Goal: Contribute content: Add original content to the website for others to see

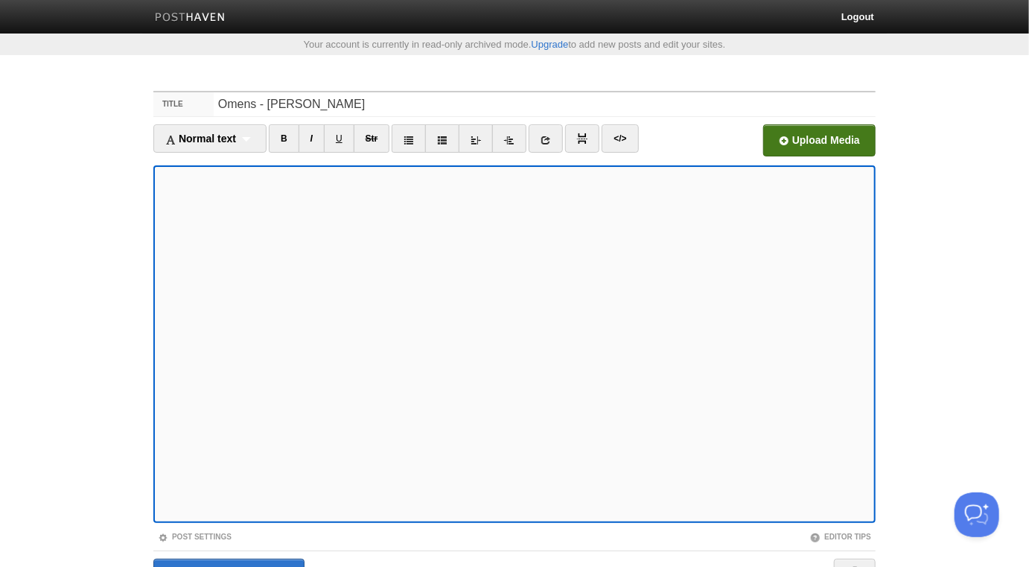
click at [846, 134] on input "file" at bounding box center [370, 145] width 1128 height 76
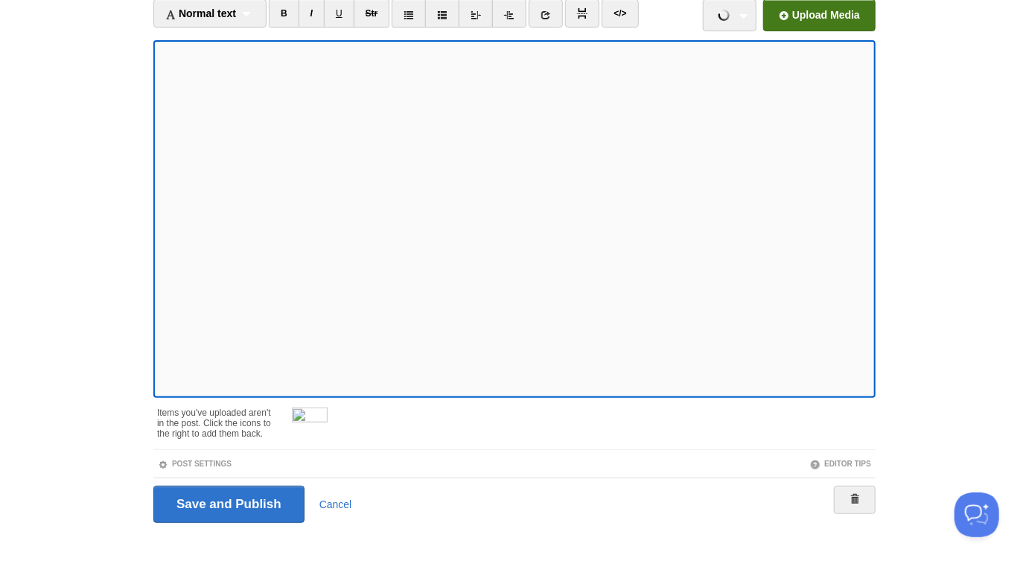
scroll to position [136, 0]
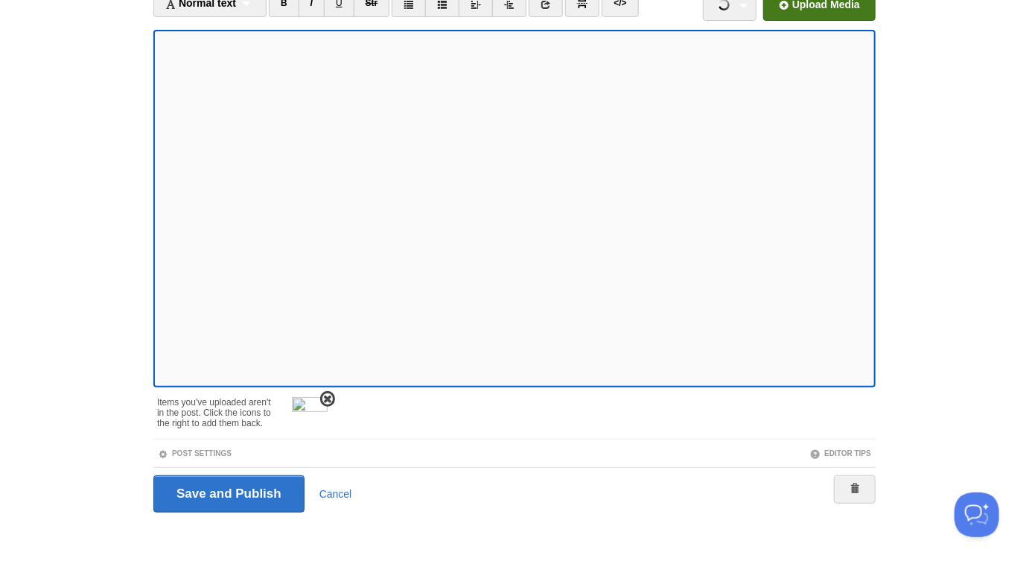
click at [329, 397] on span at bounding box center [327, 399] width 10 height 10
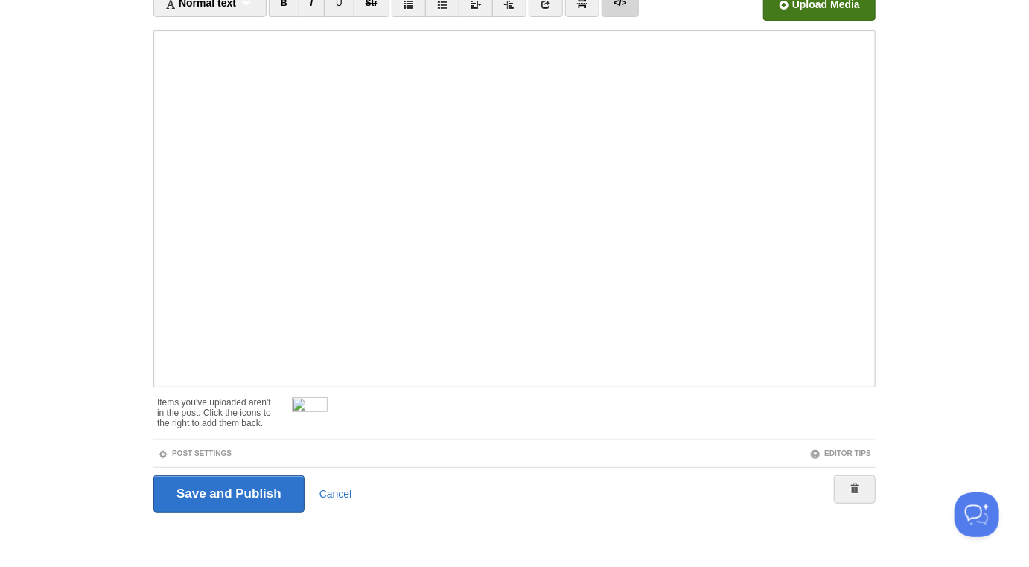
scroll to position [83, 0]
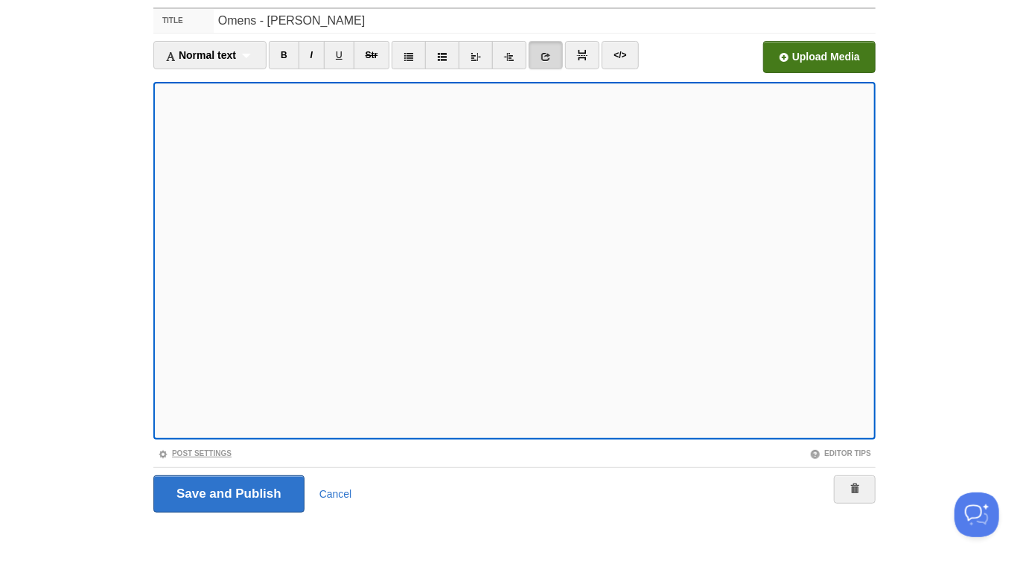
click at [223, 454] on link "Post Settings" at bounding box center [195, 453] width 74 height 8
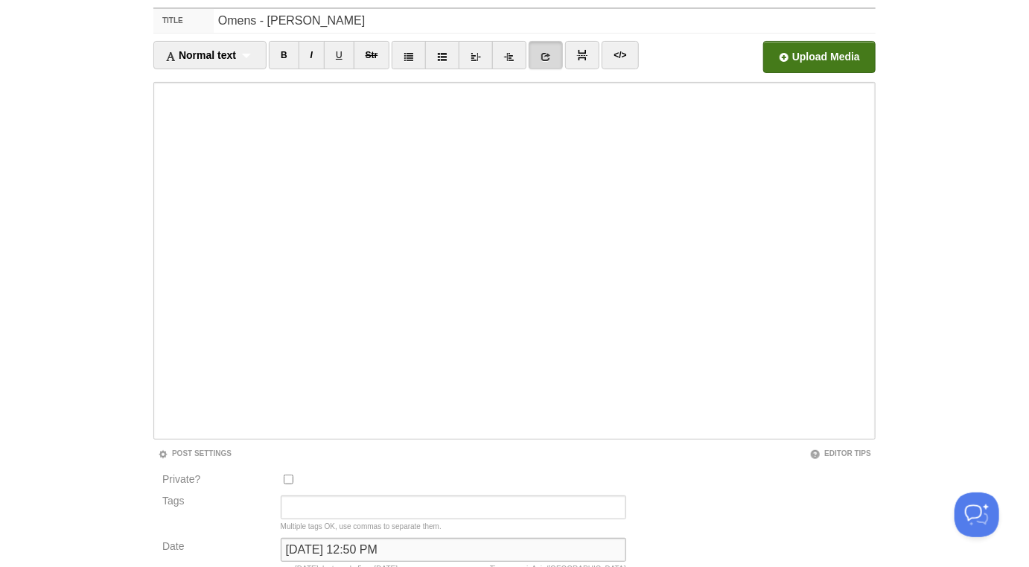
click at [369, 546] on input "September 10, 2022 at 12:50 PM" at bounding box center [454, 550] width 346 height 24
type input "n"
type input "now"
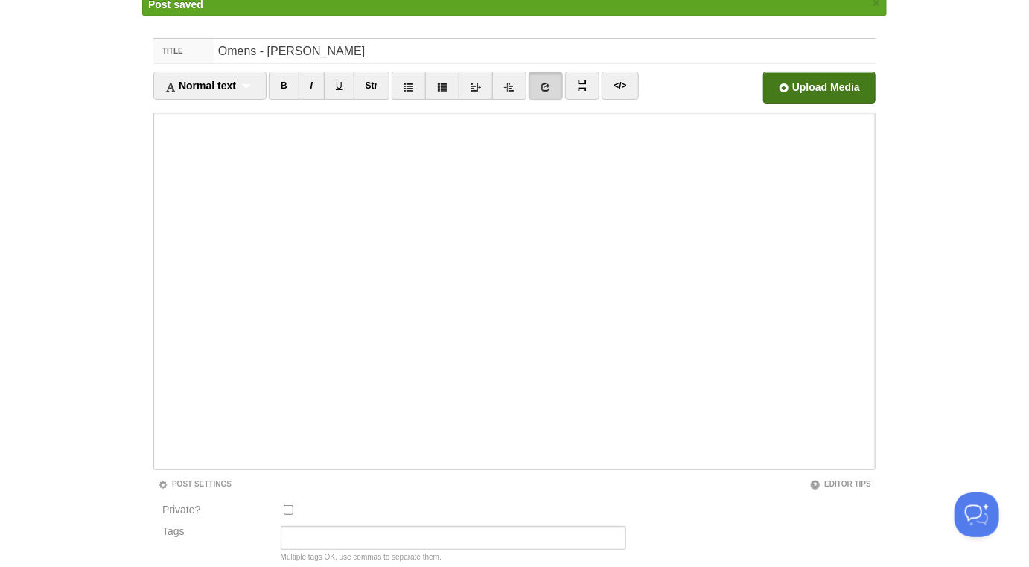
scroll to position [77, 0]
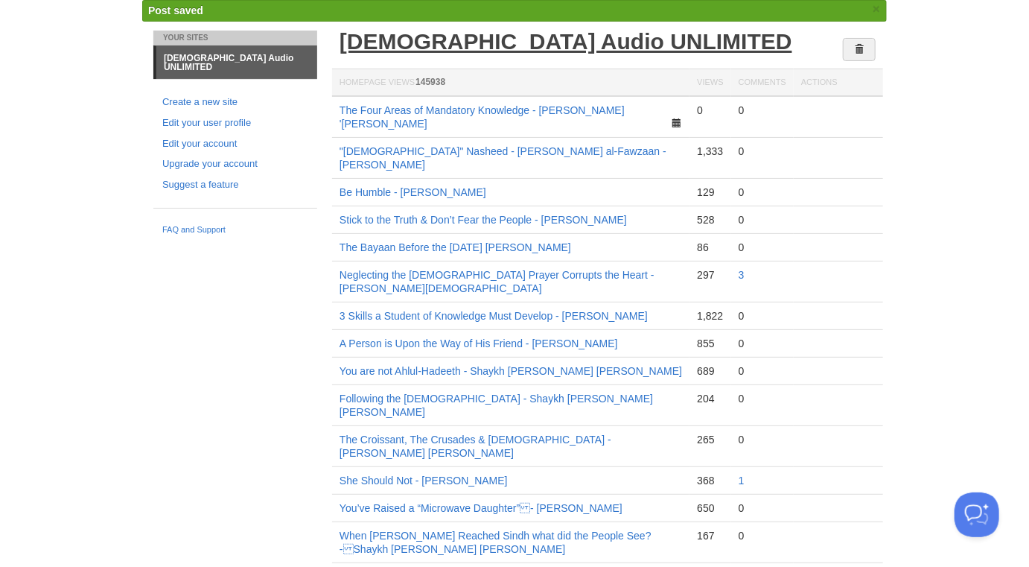
click at [484, 40] on link "[DEMOGRAPHIC_DATA] Audio UNLIMITED" at bounding box center [566, 41] width 453 height 25
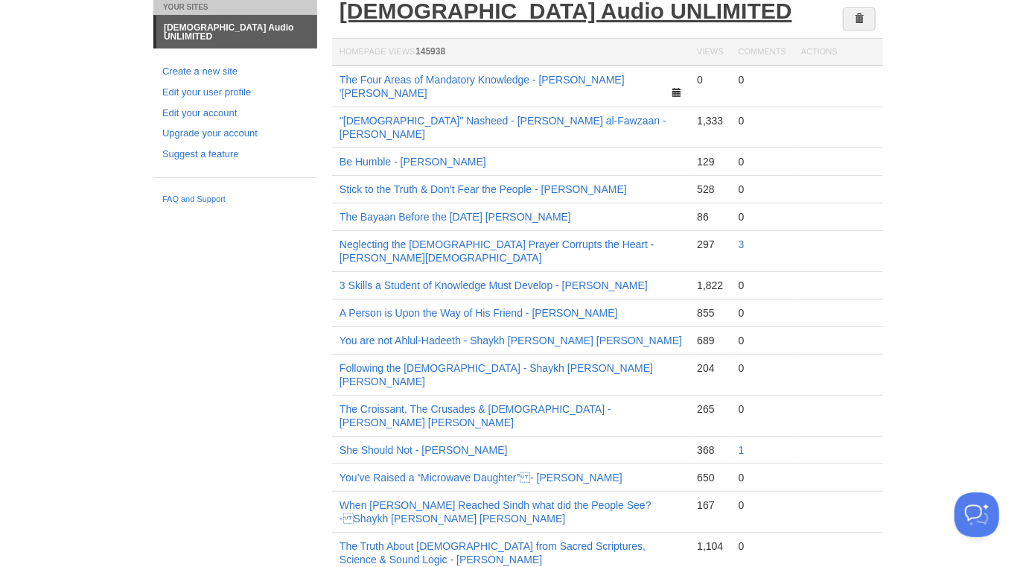
click at [554, 18] on link "[DEMOGRAPHIC_DATA] Audio UNLIMITED" at bounding box center [566, 11] width 453 height 25
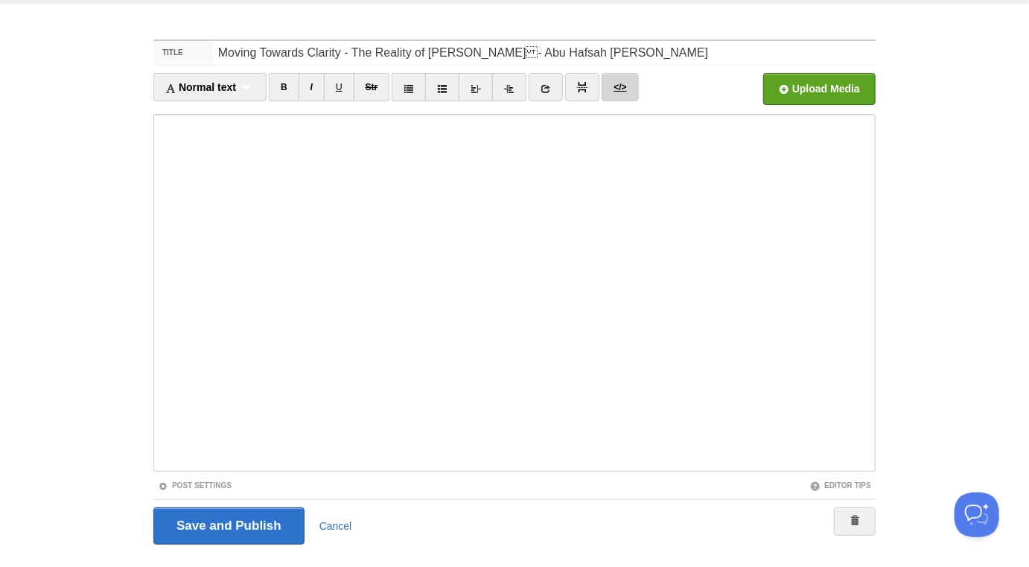
scroll to position [83, 0]
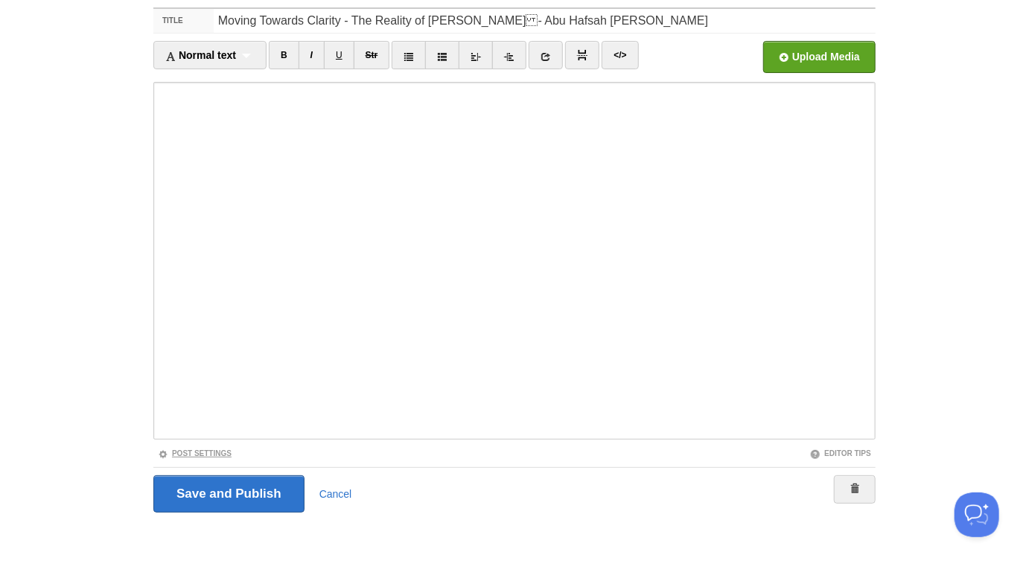
click at [223, 452] on link "Post Settings" at bounding box center [195, 453] width 74 height 8
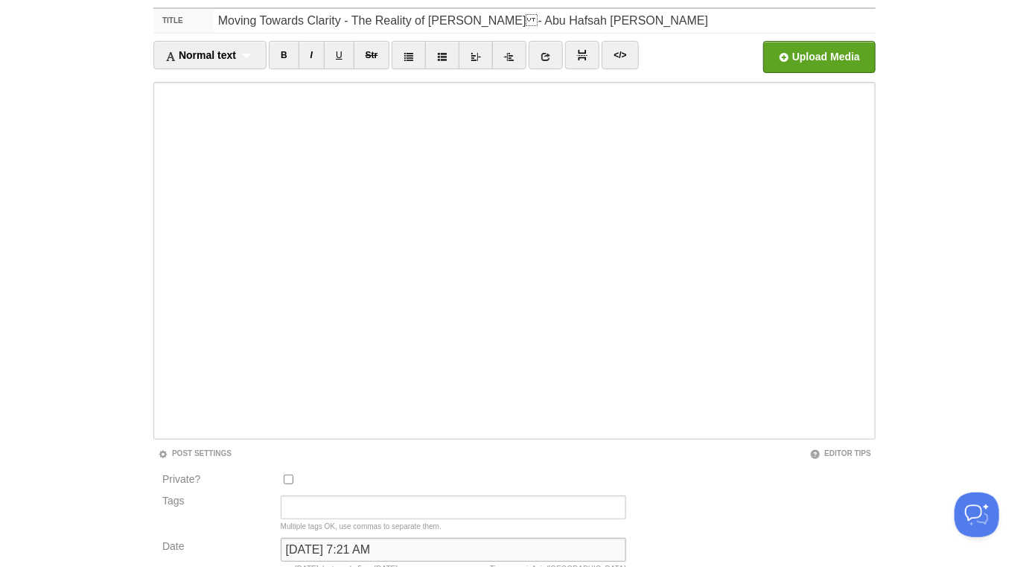
click at [322, 540] on input "October 14, 2024 at 7:21 AM" at bounding box center [454, 550] width 346 height 24
type input "now"
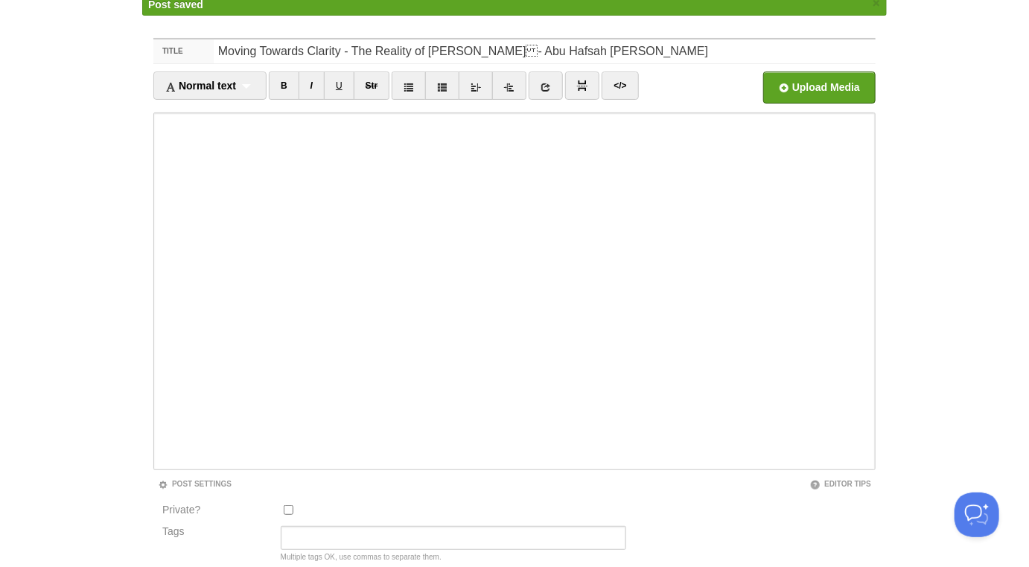
scroll to position [77, 0]
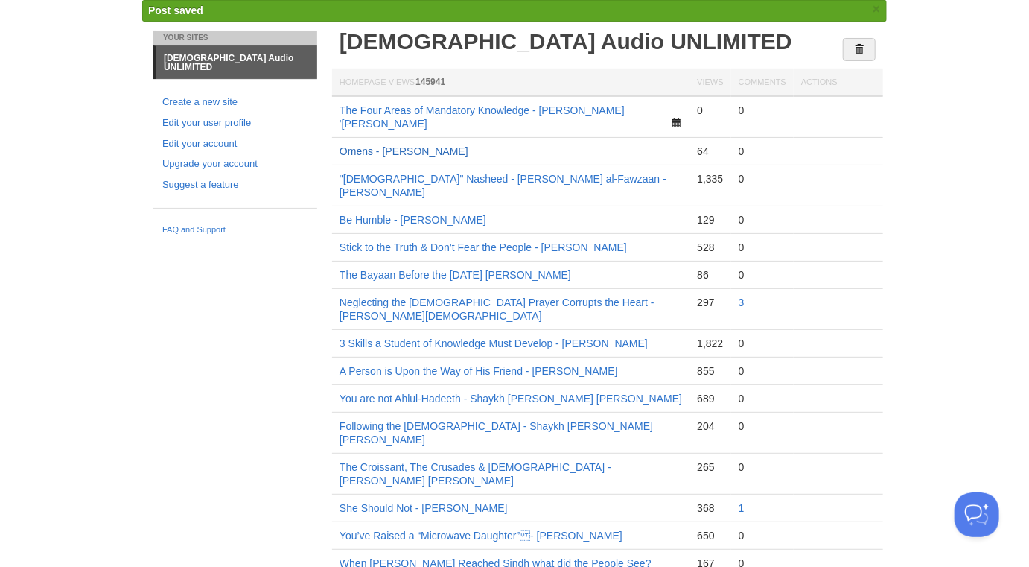
click at [443, 145] on link "Omens - [PERSON_NAME]" at bounding box center [404, 151] width 129 height 12
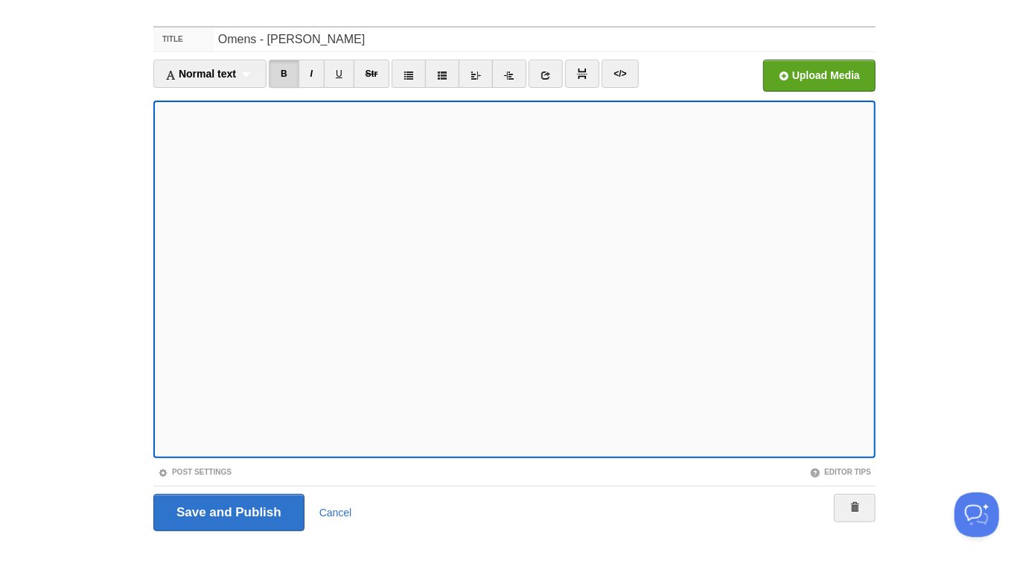
scroll to position [83, 0]
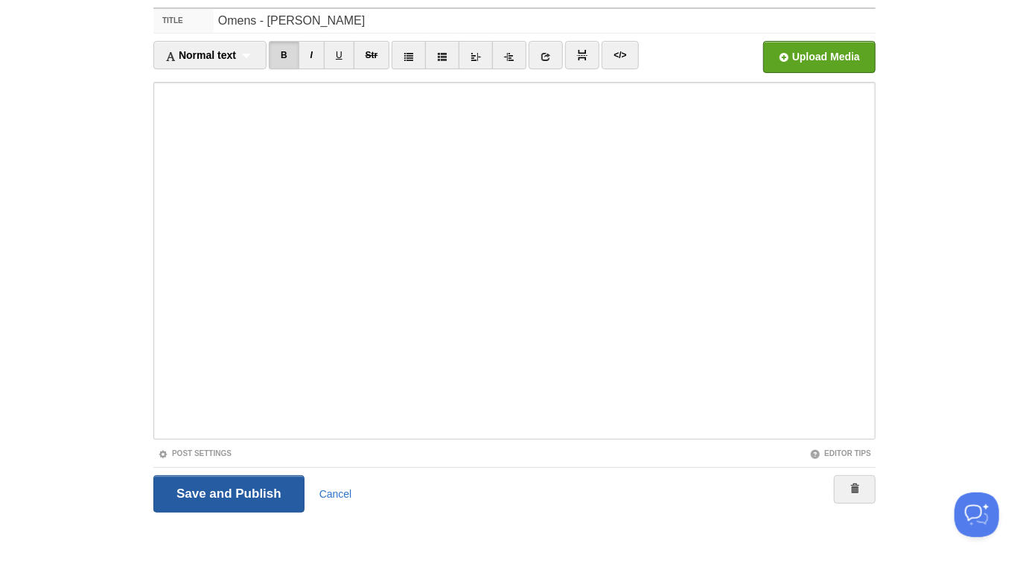
click at [214, 489] on input "Save and Publish" at bounding box center [228, 493] width 151 height 37
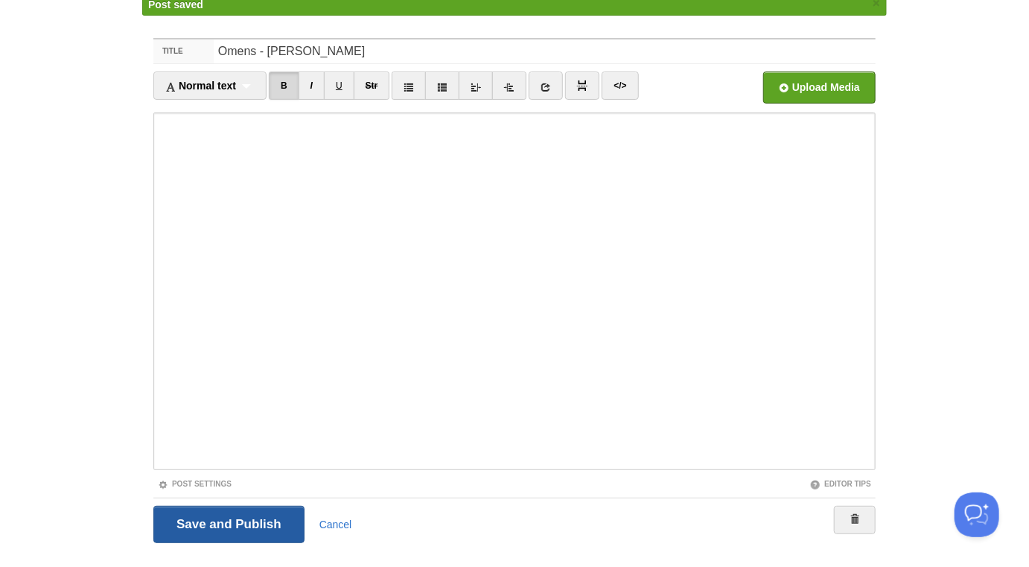
scroll to position [77, 0]
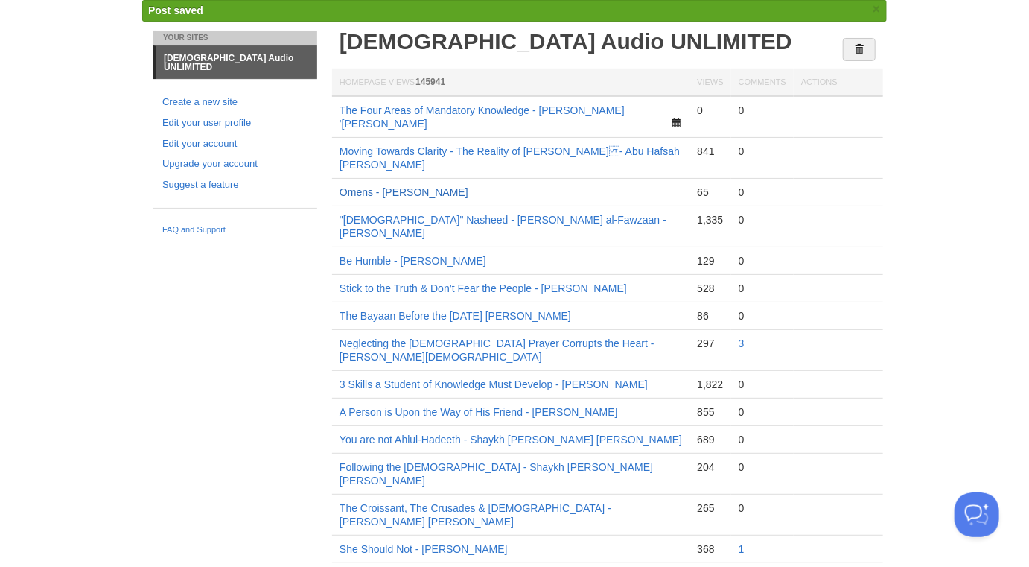
click at [438, 186] on link "Omens - [PERSON_NAME]" at bounding box center [404, 192] width 129 height 12
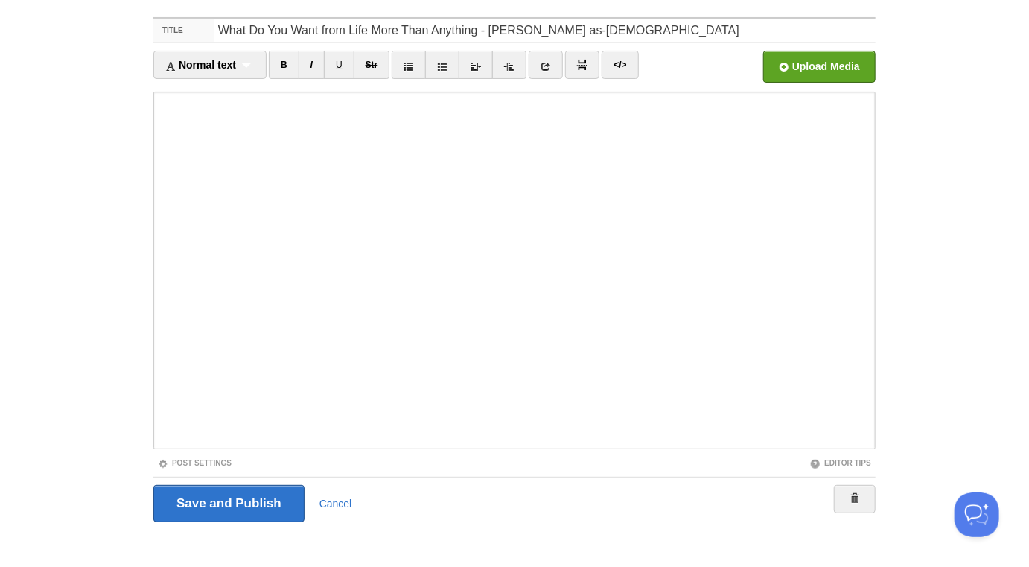
scroll to position [83, 0]
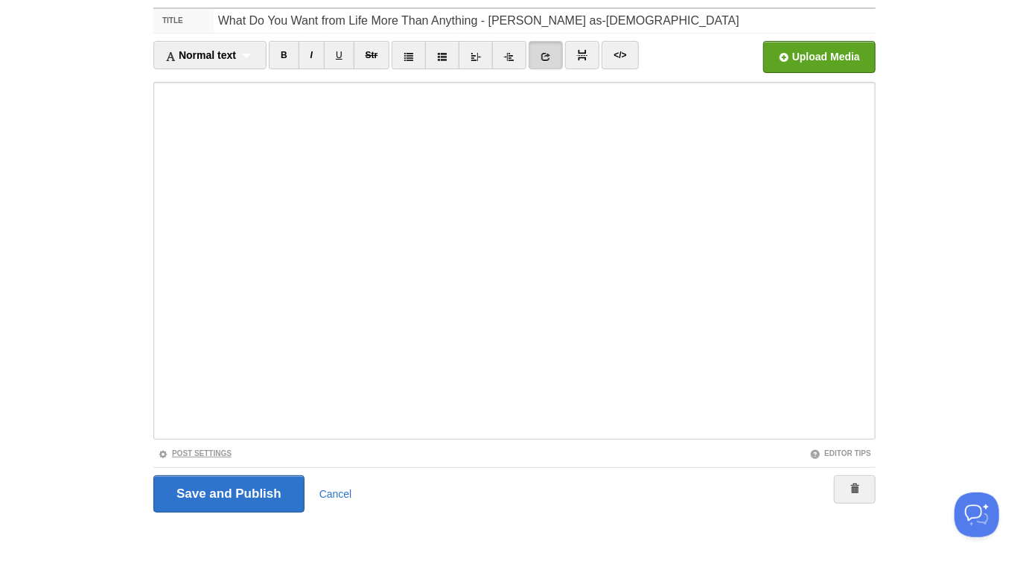
click at [218, 451] on link "Post Settings" at bounding box center [195, 453] width 74 height 8
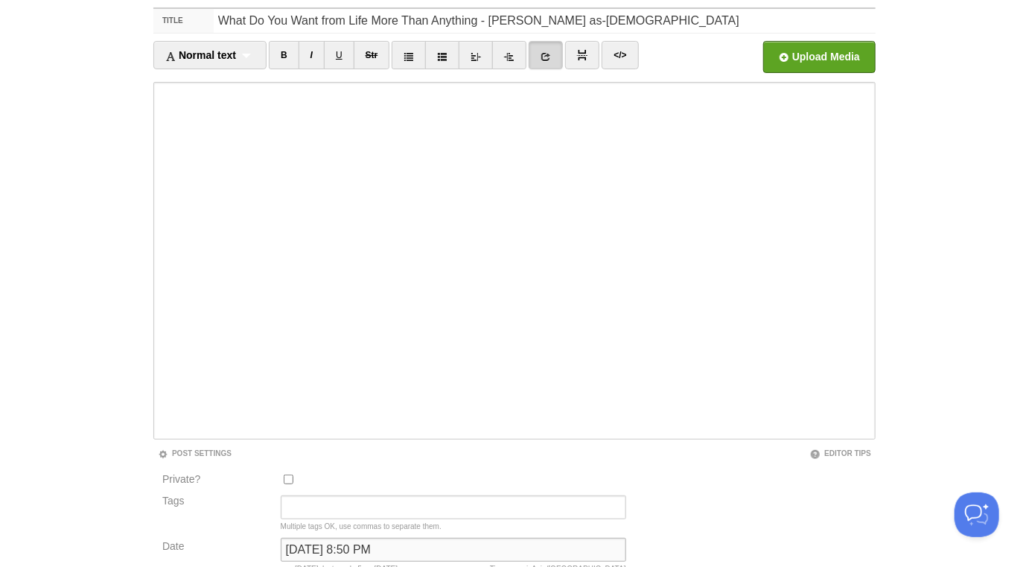
click at [352, 543] on input "September 27, 2022 at 8:50 PM" at bounding box center [454, 550] width 346 height 24
type input "now"
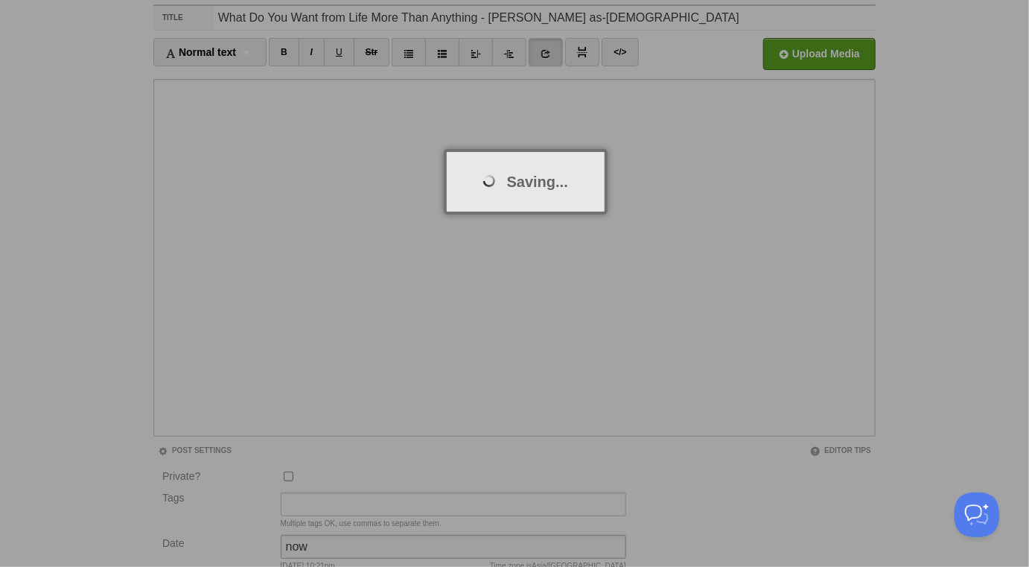
scroll to position [77, 0]
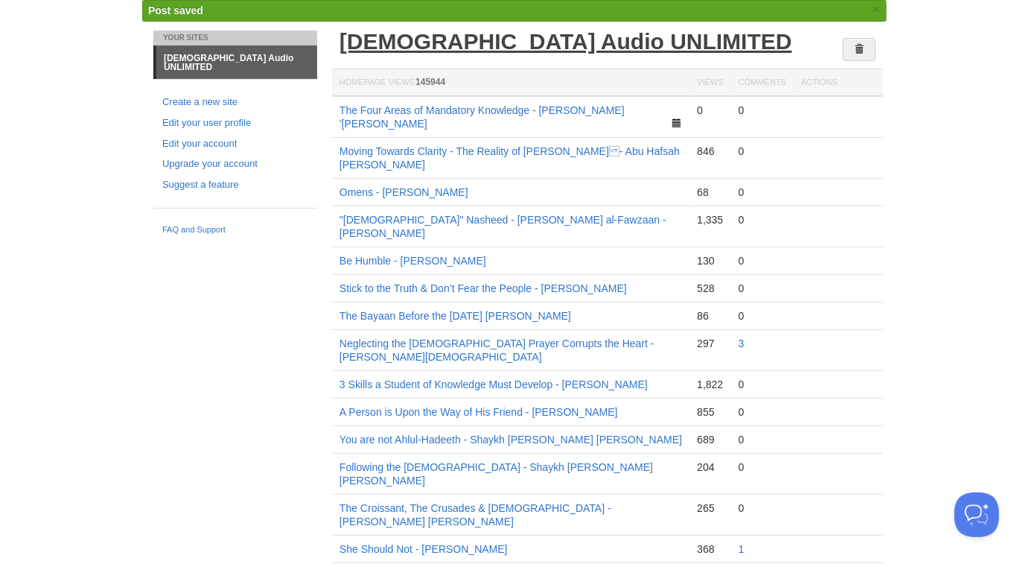
click at [487, 36] on link "[DEMOGRAPHIC_DATA] Audio UNLIMITED" at bounding box center [566, 41] width 453 height 25
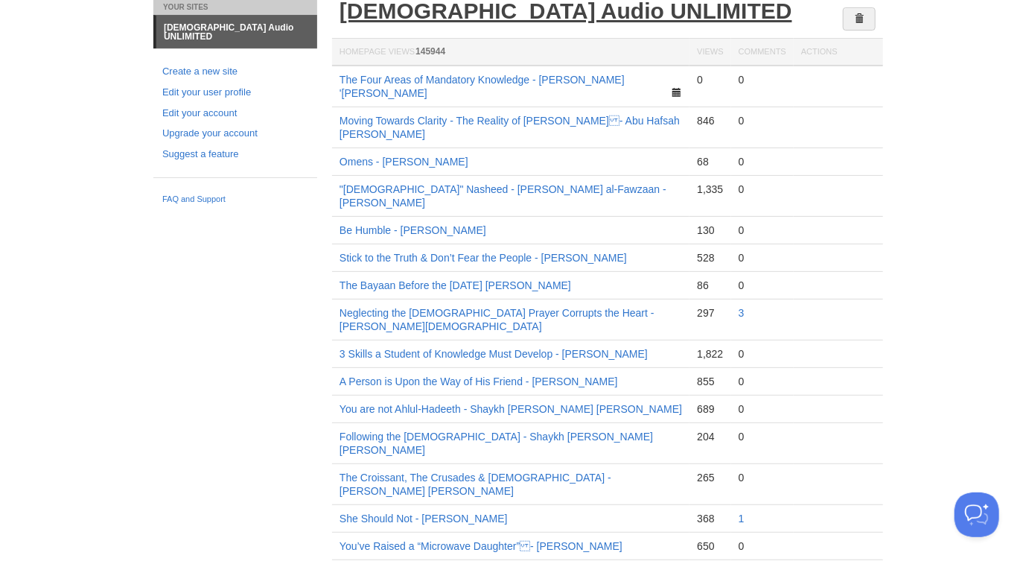
click at [566, 5] on link "[DEMOGRAPHIC_DATA] Audio UNLIMITED" at bounding box center [566, 11] width 453 height 25
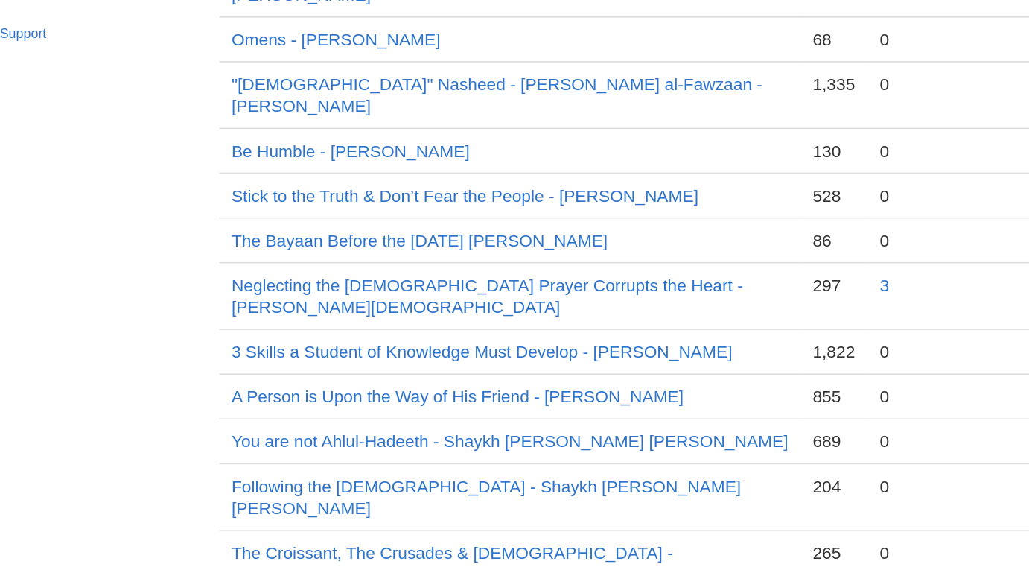
scroll to position [42, 0]
